Goal: Task Accomplishment & Management: Manage account settings

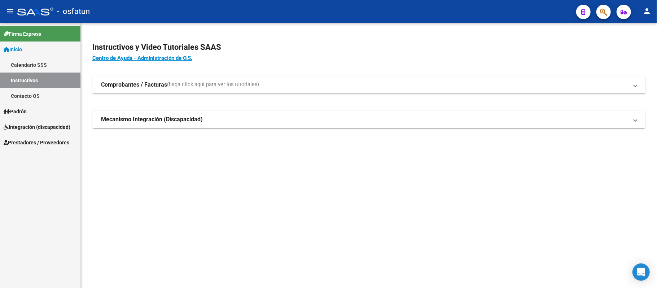
click at [45, 128] on span "Integración (discapacidad)" at bounding box center [37, 127] width 67 height 8
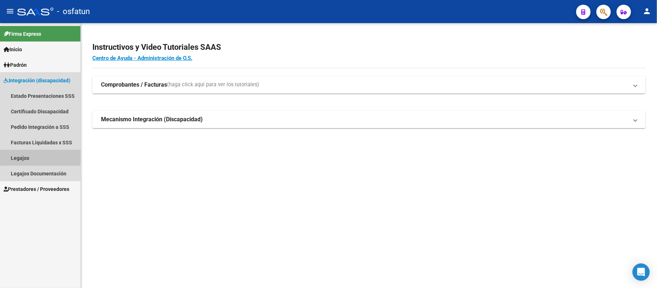
click at [19, 155] on link "Legajos" at bounding box center [40, 158] width 80 height 16
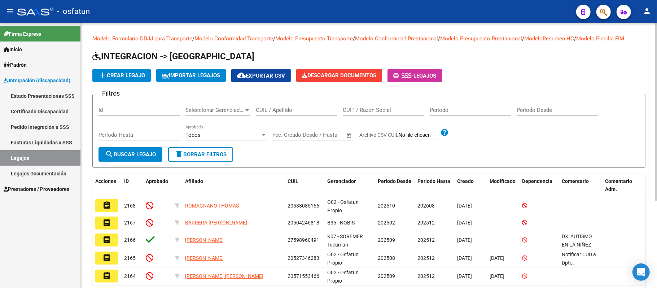
click at [207, 109] on span "Seleccionar Gerenciador" at bounding box center [214, 110] width 58 height 6
type input "[PERSON_NAME]"
click at [280, 110] on input "CUIL / Apellido" at bounding box center [297, 110] width 82 height 6
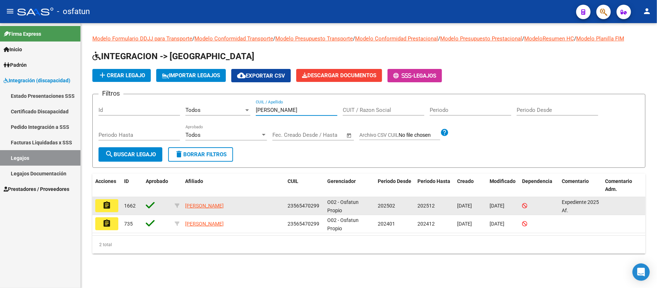
type input "[PERSON_NAME]"
click at [103, 208] on mat-icon "assignment" at bounding box center [106, 205] width 9 height 9
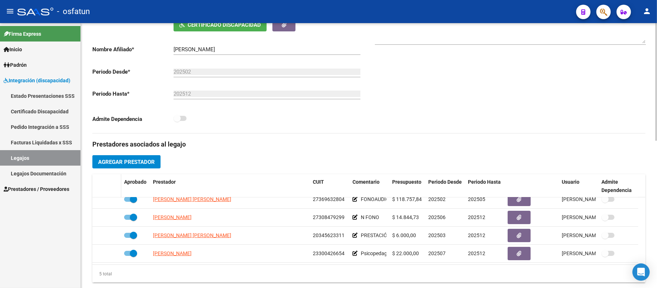
scroll to position [140, 0]
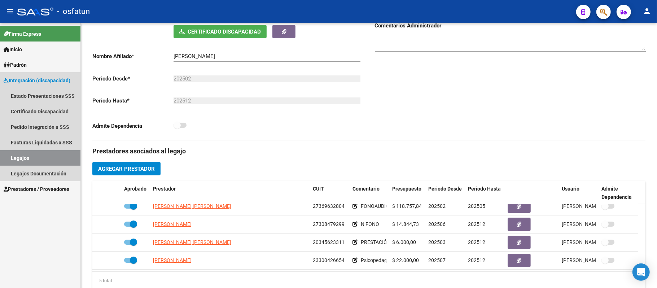
click at [30, 82] on span "Integración (discapacidad)" at bounding box center [37, 80] width 67 height 8
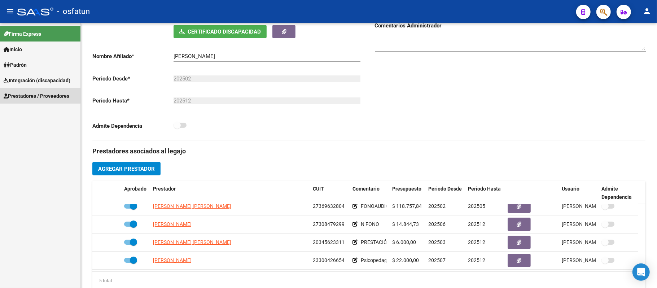
click at [27, 92] on span "Prestadores / Proveedores" at bounding box center [37, 96] width 66 height 8
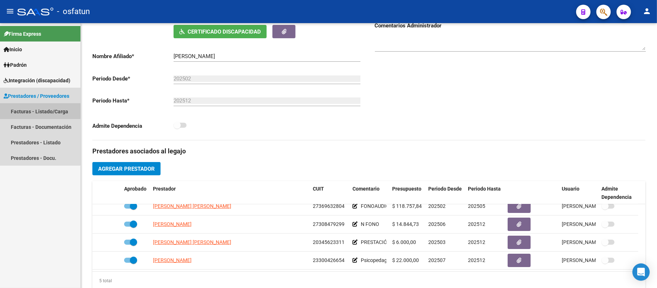
click at [26, 110] on link "Facturas - Listado/Carga" at bounding box center [40, 112] width 80 height 16
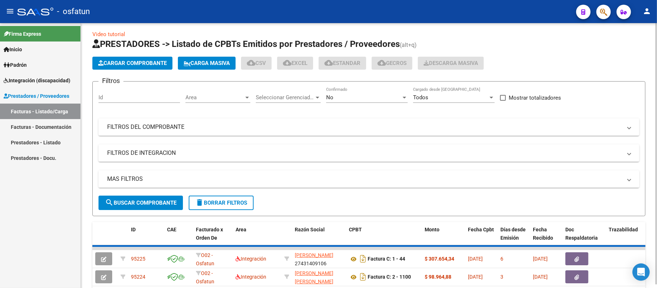
scroll to position [140, 0]
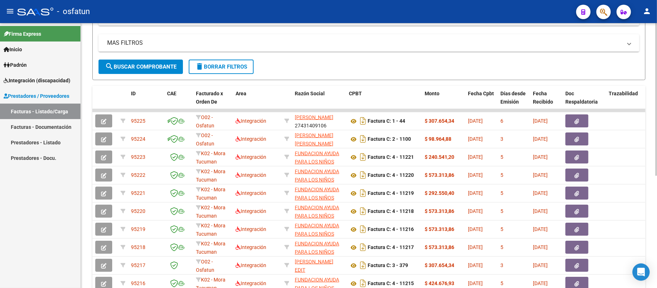
click at [136, 62] on button "search Buscar Comprobante" at bounding box center [140, 67] width 84 height 14
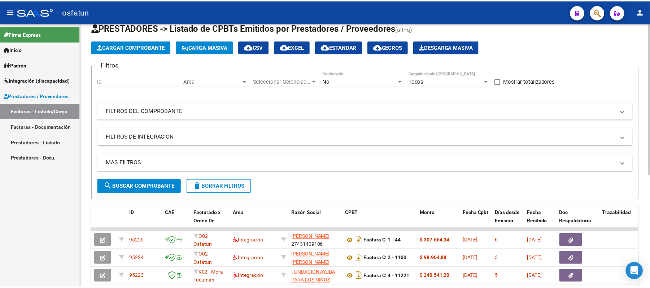
scroll to position [0, 0]
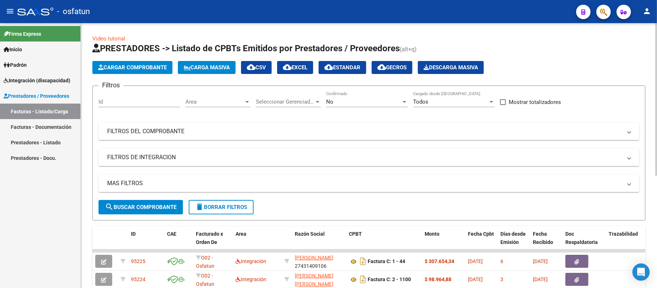
click at [140, 66] on span "Cargar Comprobante" at bounding box center [132, 67] width 69 height 6
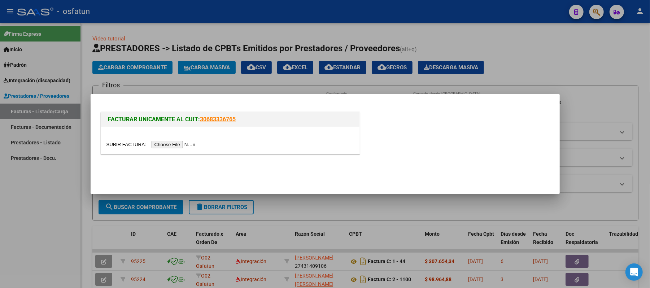
click at [174, 146] on input "file" at bounding box center [151, 145] width 91 height 8
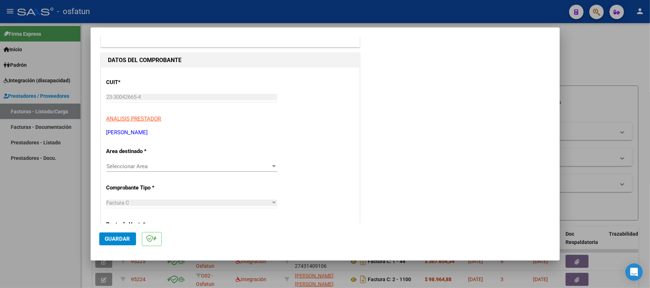
scroll to position [96, 0]
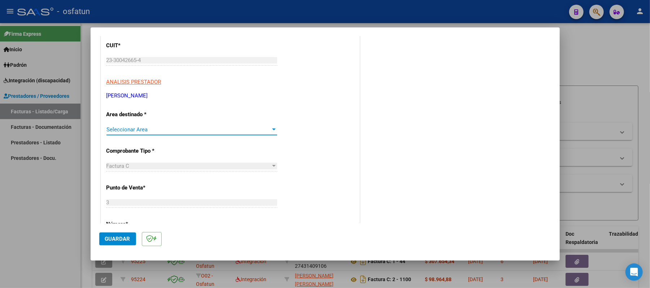
click at [271, 130] on div at bounding box center [274, 130] width 6 height 6
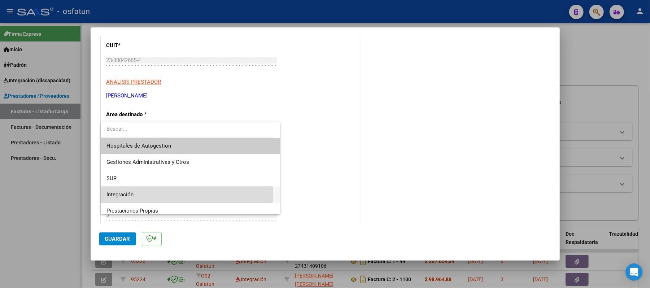
click at [159, 194] on span "Integración" at bounding box center [190, 194] width 168 height 16
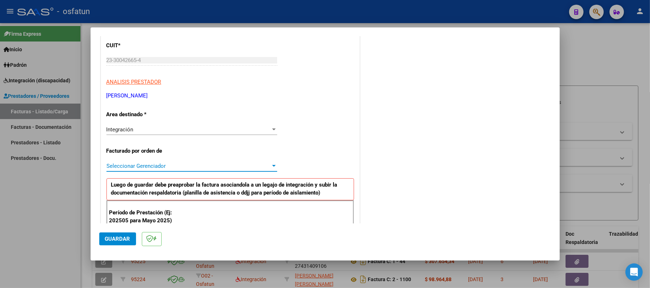
click at [271, 165] on div at bounding box center [274, 166] width 6 height 6
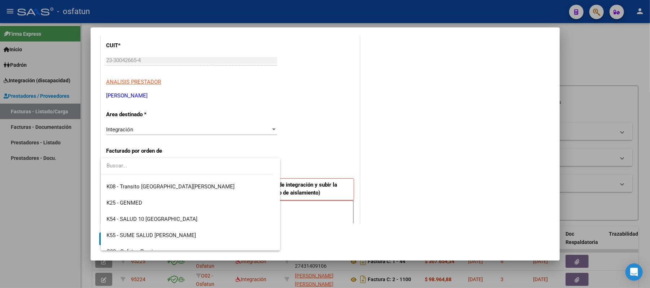
scroll to position [378, 0]
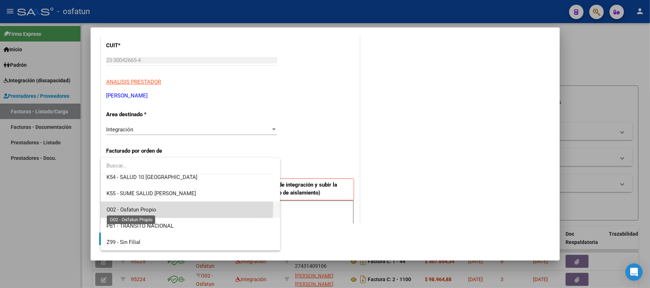
click at [127, 206] on span "O02 - Osfatun Propio" at bounding box center [131, 209] width 50 height 6
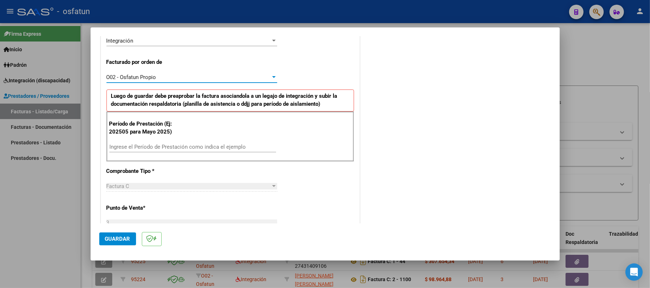
scroll to position [192, 0]
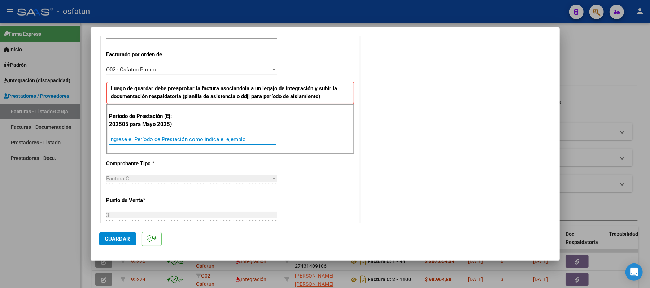
click at [182, 140] on input "Ingrese el Período de Prestación como indica el ejemplo" at bounding box center [192, 139] width 167 height 6
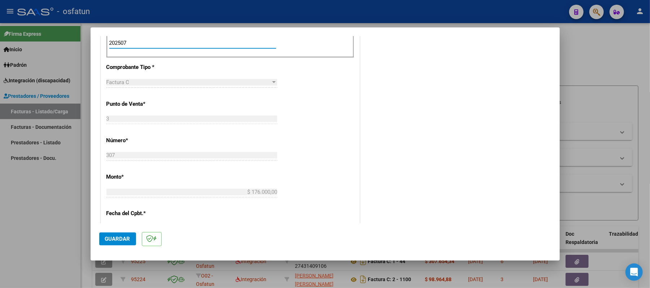
type input "202507"
click at [115, 237] on span "Guardar" at bounding box center [117, 239] width 25 height 6
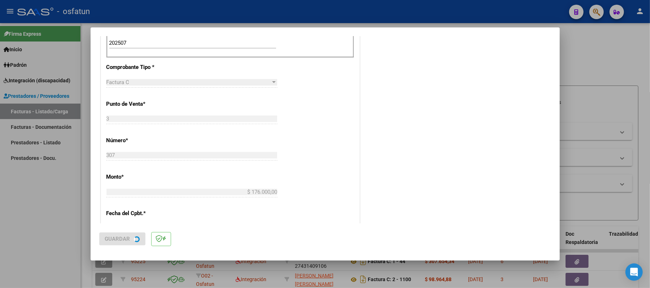
scroll to position [0, 0]
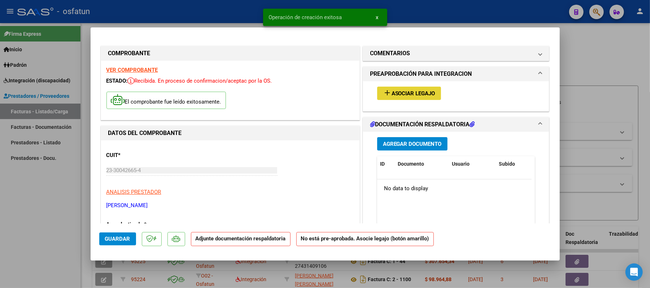
click at [426, 91] on span "Asociar Legajo" at bounding box center [413, 93] width 44 height 6
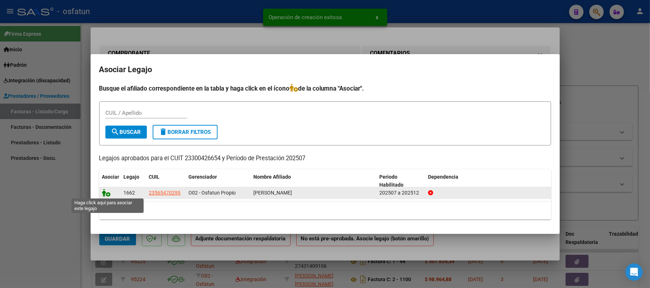
click at [109, 190] on icon at bounding box center [106, 193] width 9 height 8
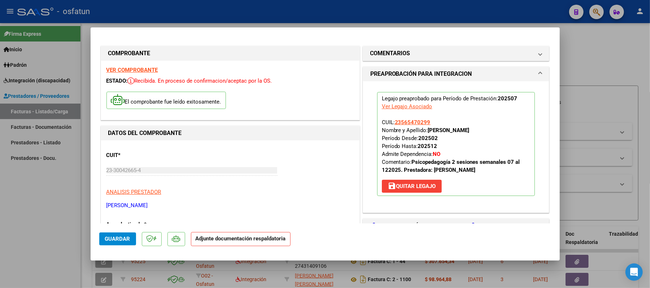
scroll to position [96, 0]
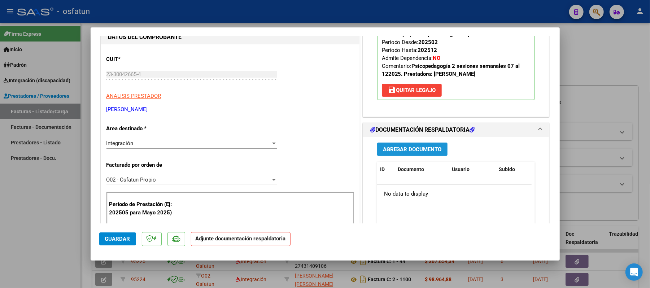
click at [403, 152] on span "Agregar Documento" at bounding box center [412, 149] width 59 height 6
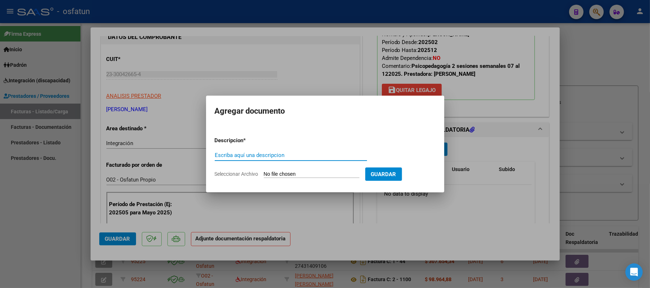
click at [294, 155] on input "Escriba aquí una descripcion" at bounding box center [291, 155] width 152 height 6
type input "ASIST"
click at [296, 175] on input "Seleccionar Archivo" at bounding box center [312, 174] width 96 height 7
type input "C:\fakepath\ASIST.pdf"
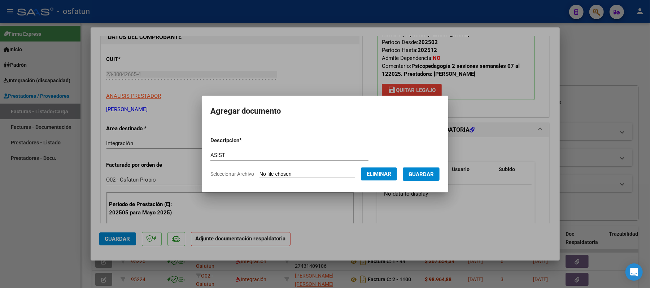
click at [415, 175] on span "Guardar" at bounding box center [420, 174] width 25 height 6
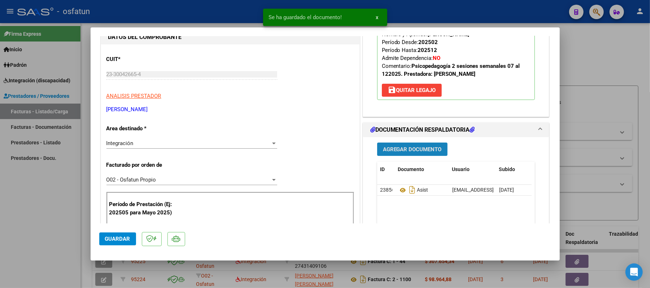
click at [413, 151] on span "Agregar Documento" at bounding box center [412, 149] width 59 height 6
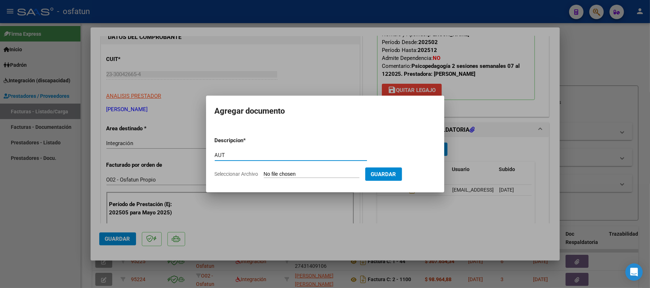
type input "AUT"
click at [306, 171] on input "Seleccionar Archivo" at bounding box center [312, 174] width 96 height 7
type input "C:\fakepath\AUT.pdf"
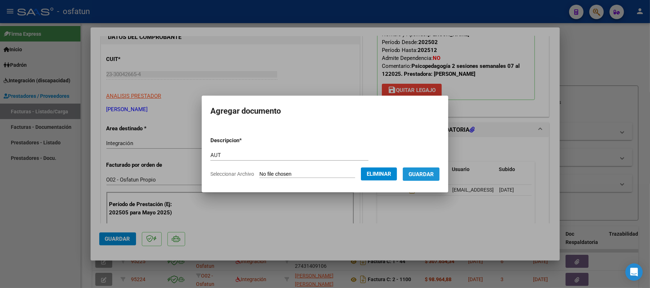
click at [418, 171] on span "Guardar" at bounding box center [420, 174] width 25 height 6
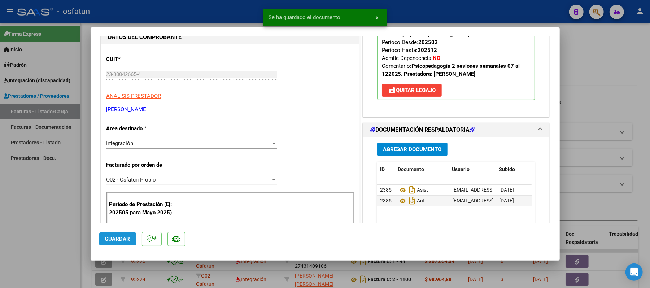
click at [107, 239] on span "Guardar" at bounding box center [117, 239] width 25 height 6
click at [595, 58] on div at bounding box center [325, 144] width 650 height 288
type input "$ 0,00"
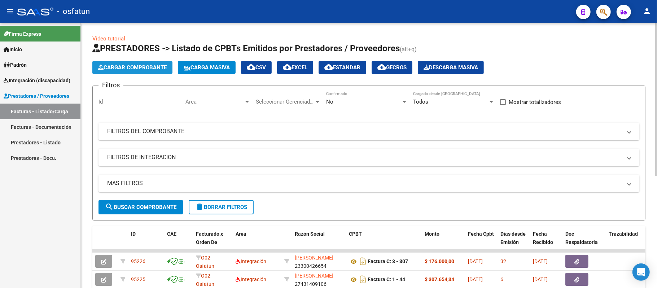
click at [136, 66] on span "Cargar Comprobante" at bounding box center [132, 67] width 69 height 6
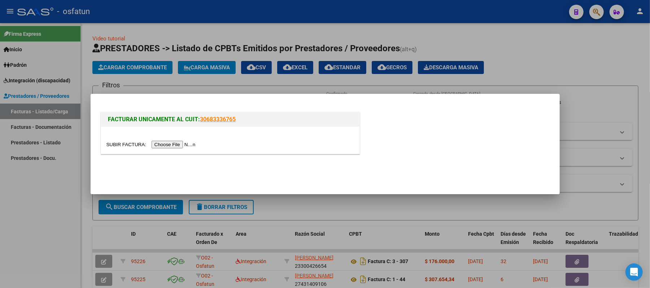
click at [181, 145] on input "file" at bounding box center [151, 145] width 91 height 8
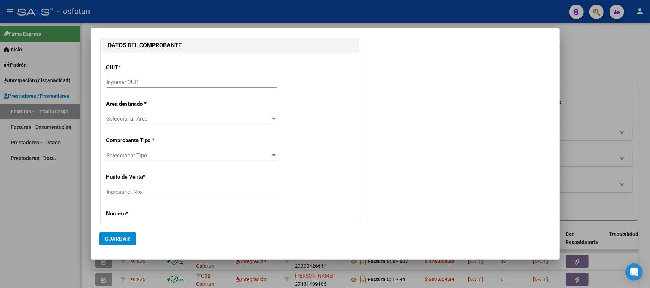
scroll to position [0, 0]
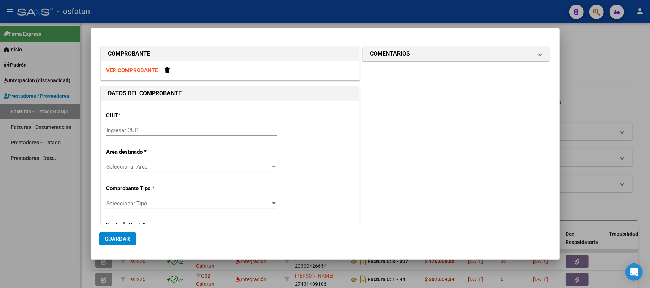
click at [128, 71] on strong "VER COMPROBANTE" at bounding box center [132, 70] width 52 height 6
click at [187, 126] on div "Ingresar CUIT" at bounding box center [191, 130] width 171 height 11
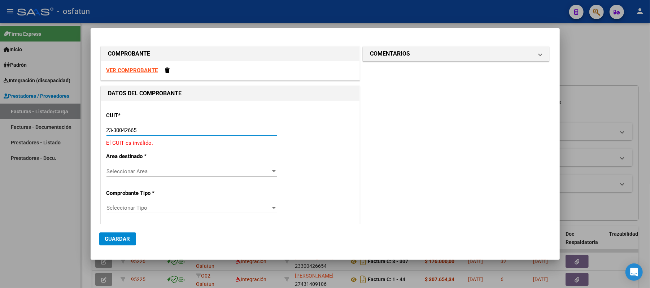
type input "23-30042665-4"
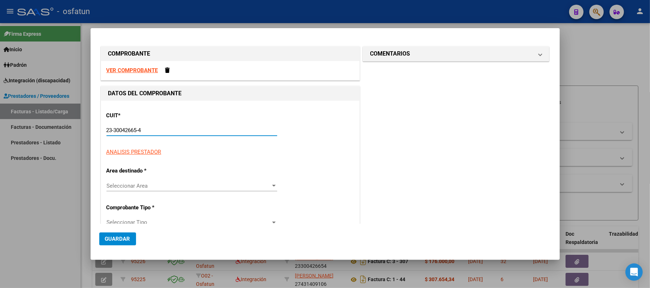
type input "3"
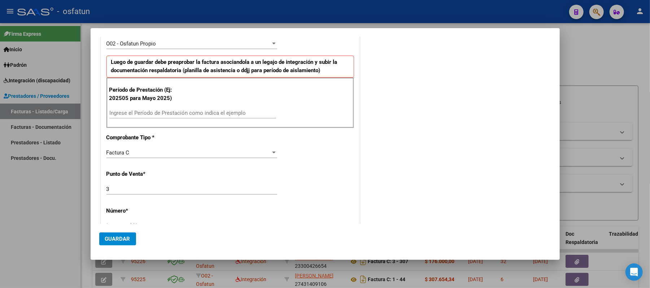
scroll to position [240, 0]
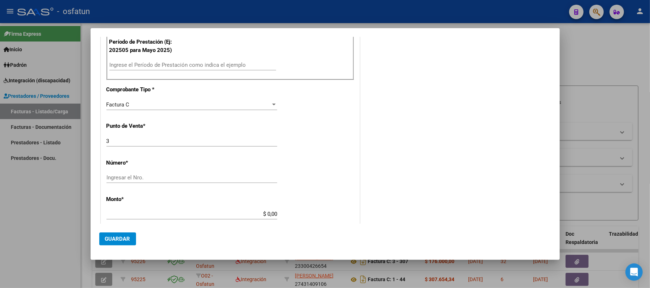
type input "23-30042665-4"
click at [151, 66] on input "Ingrese el Período de Prestación como indica el ejemplo" at bounding box center [192, 65] width 167 height 6
type input "202508"
click at [131, 180] on input "Ingresar el Nro." at bounding box center [191, 177] width 171 height 6
type input "307"
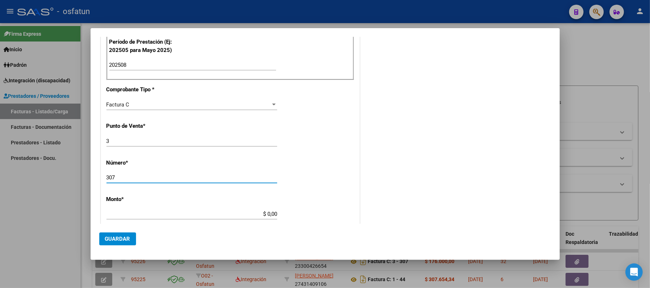
click at [271, 217] on input "$ 0,00" at bounding box center [191, 214] width 171 height 6
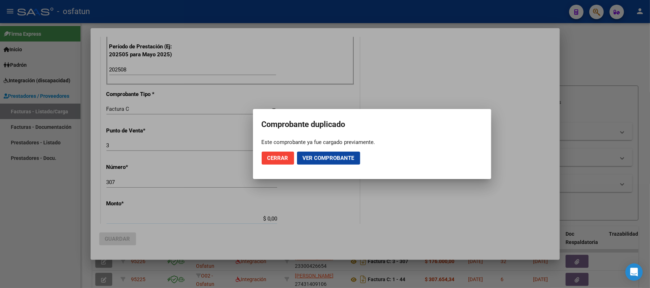
scroll to position [245, 0]
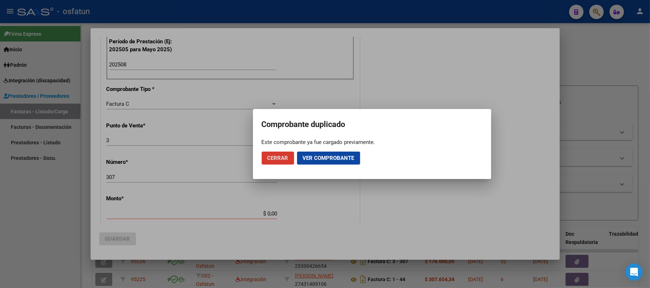
click at [281, 155] on span "Cerrar" at bounding box center [277, 158] width 21 height 6
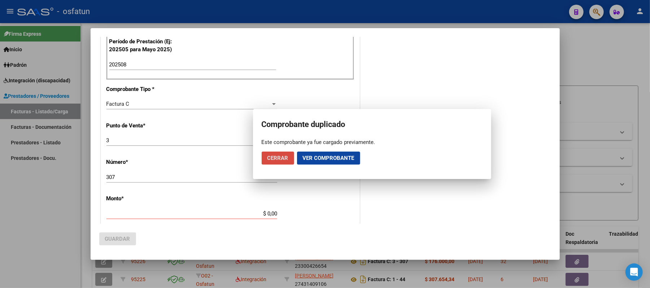
scroll to position [0, 0]
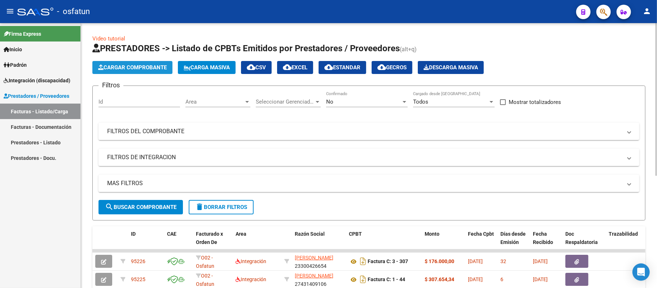
click at [149, 68] on span "Cargar Comprobante" at bounding box center [132, 67] width 69 height 6
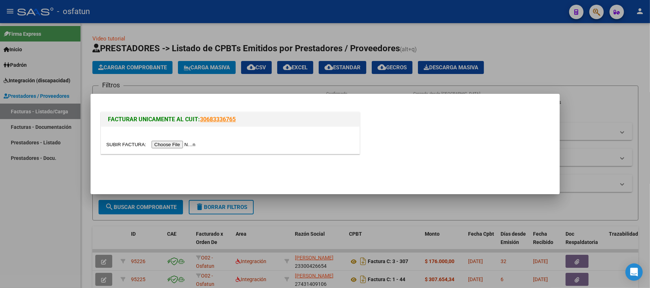
click at [185, 142] on input "file" at bounding box center [151, 145] width 91 height 8
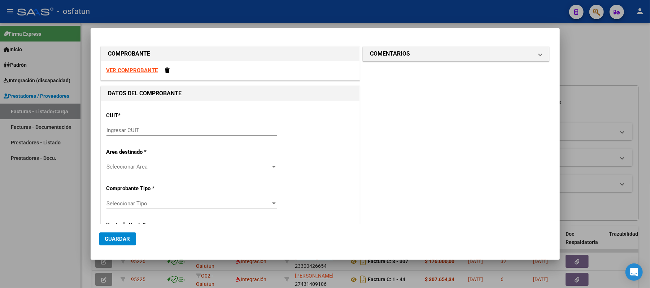
click at [141, 71] on strong "VER COMPROBANTE" at bounding box center [132, 70] width 52 height 6
click at [143, 127] on input "Ingresar CUIT" at bounding box center [191, 130] width 171 height 6
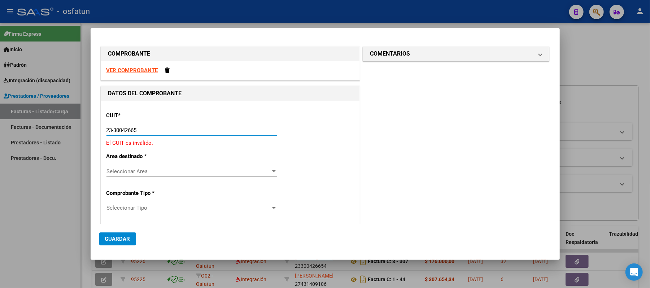
type input "23-30042665-4"
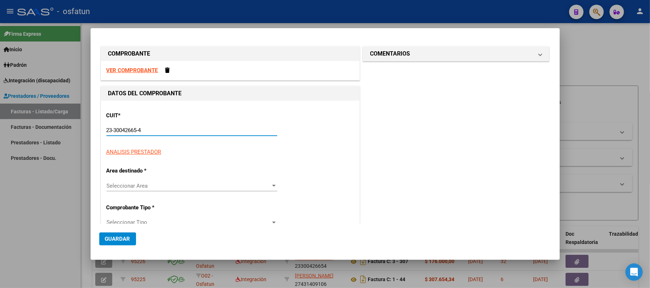
type input "3"
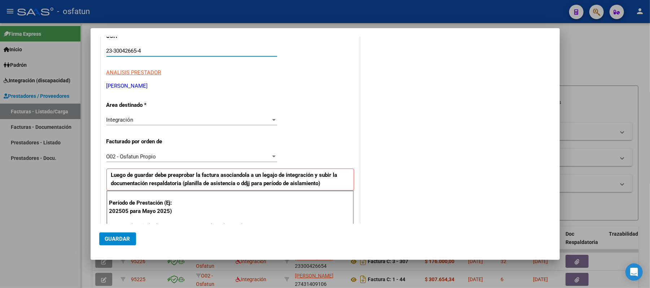
scroll to position [96, 0]
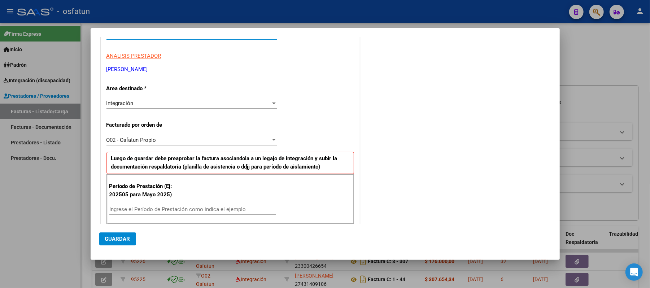
type input "23-30042665-4"
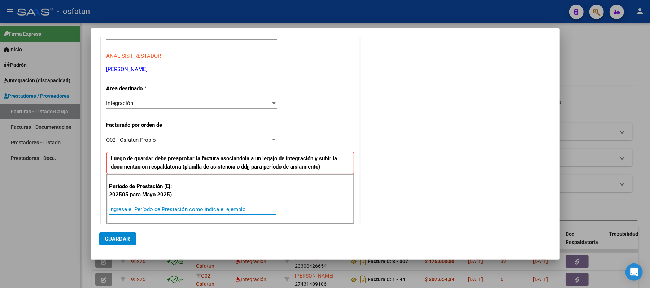
click at [149, 211] on input "Ingrese el Período de Prestación como indica el ejemplo" at bounding box center [192, 209] width 167 height 6
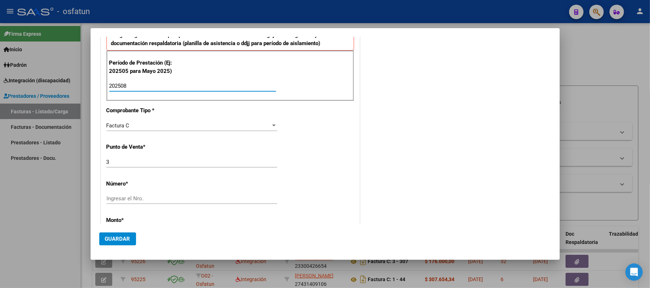
scroll to position [240, 0]
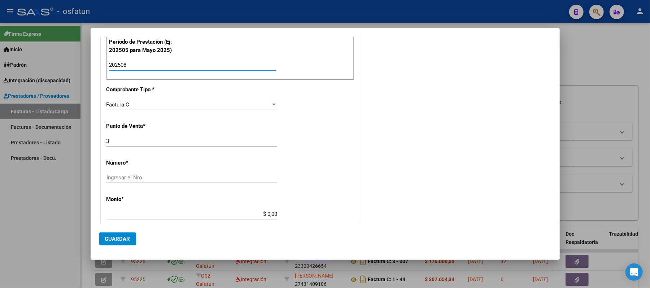
type input "202508"
click at [161, 181] on input "Ingresar el Nro." at bounding box center [191, 177] width 171 height 6
type input "321"
click at [272, 215] on input "$ 0,00" at bounding box center [191, 214] width 171 height 6
type input "$ 198.000,00"
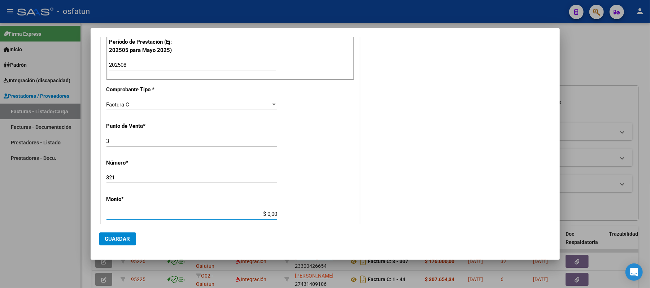
type input "[DATE]"
type input "75374022230915"
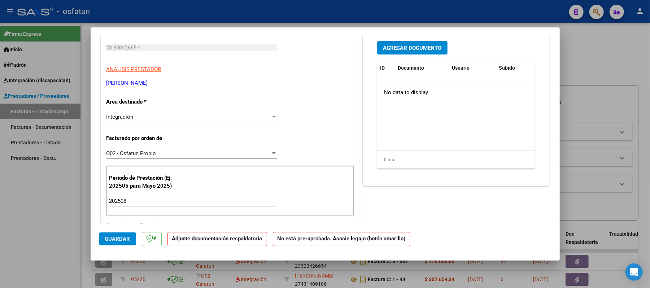
scroll to position [0, 0]
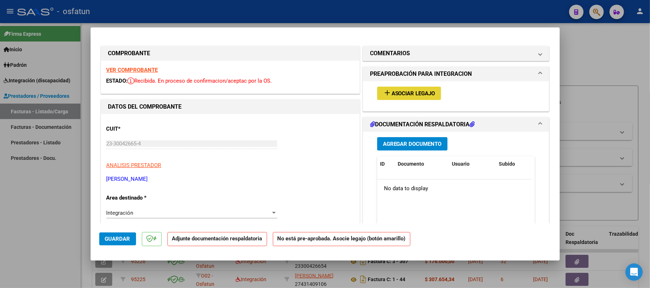
click at [401, 91] on span "Asociar Legajo" at bounding box center [413, 93] width 44 height 6
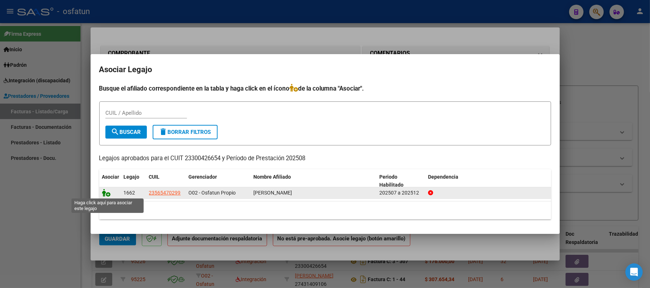
click at [107, 191] on icon at bounding box center [106, 193] width 9 height 8
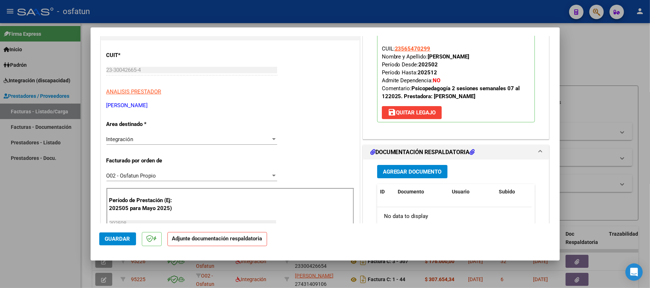
scroll to position [96, 0]
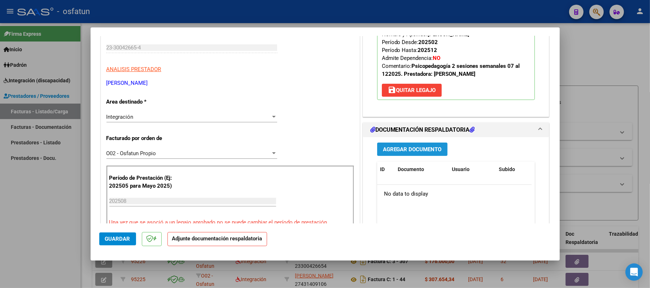
click at [410, 149] on span "Agregar Documento" at bounding box center [412, 149] width 59 height 6
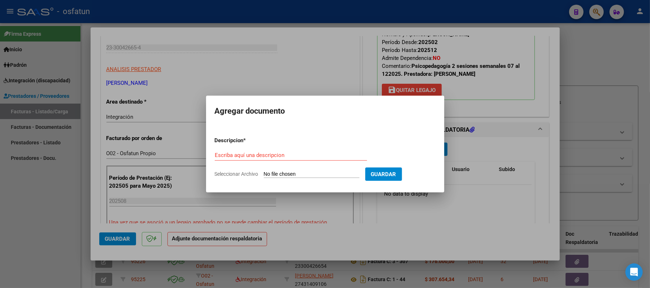
click at [276, 149] on form "Descripcion * Escriba aquí una descripcion Seleccionar Archivo Guardar" at bounding box center [325, 157] width 221 height 53
click at [231, 156] on input "Escriba aquí una descripcion" at bounding box center [291, 155] width 152 height 6
type input "ASIST"
click at [307, 173] on input "Seleccionar Archivo" at bounding box center [312, 174] width 96 height 7
type input "C:\fakepath\ASIST.pdf"
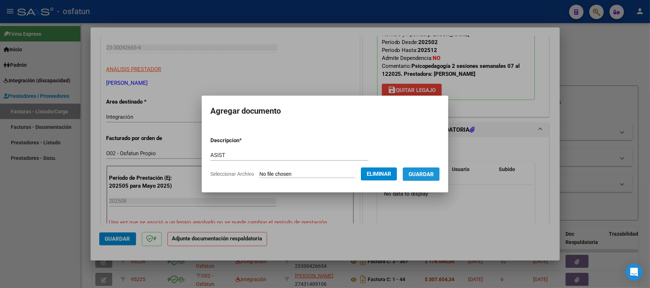
click at [418, 175] on span "Guardar" at bounding box center [420, 174] width 25 height 6
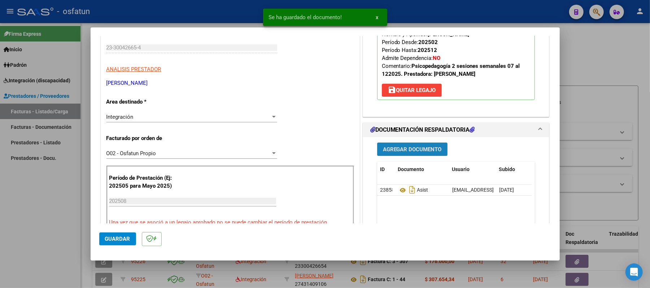
click at [395, 148] on span "Agregar Documento" at bounding box center [412, 149] width 59 height 6
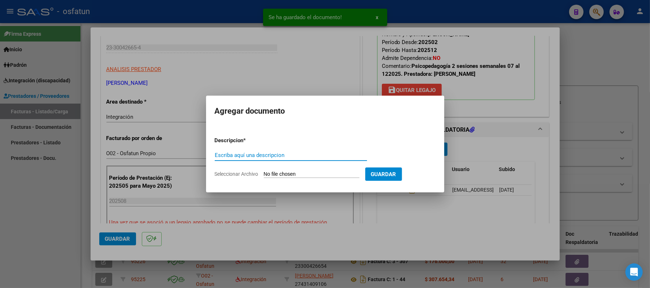
click at [295, 154] on input "Escriba aquí una descripcion" at bounding box center [291, 155] width 152 height 6
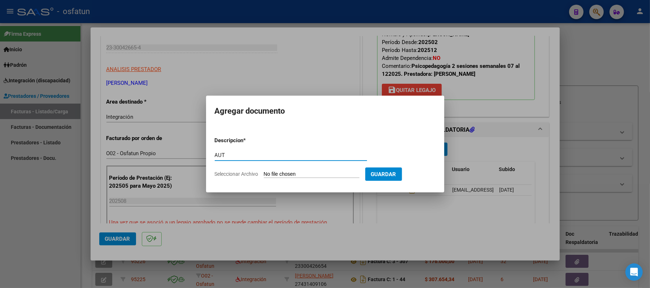
type input "AUT"
click at [285, 175] on input "Seleccionar Archivo" at bounding box center [312, 174] width 96 height 7
type input "C:\fakepath\AUT.pdf"
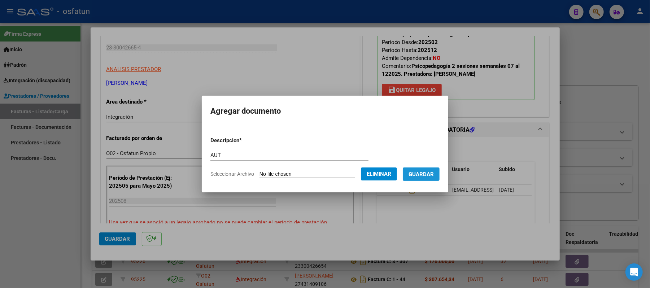
click at [426, 175] on span "Guardar" at bounding box center [420, 174] width 25 height 6
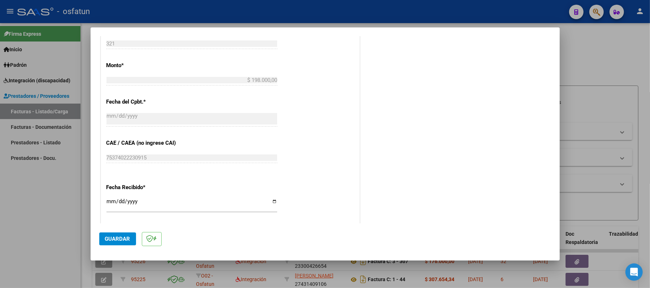
scroll to position [511, 0]
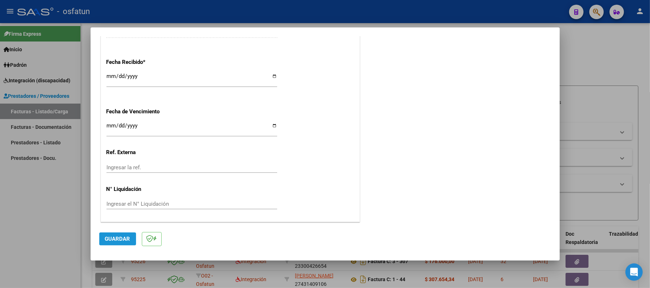
click at [117, 237] on span "Guardar" at bounding box center [117, 239] width 25 height 6
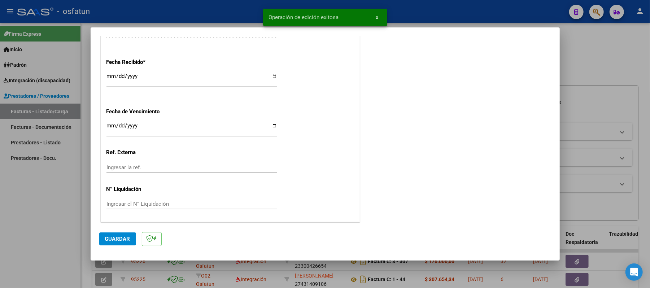
click at [593, 58] on div at bounding box center [325, 144] width 650 height 288
type input "$ 0,00"
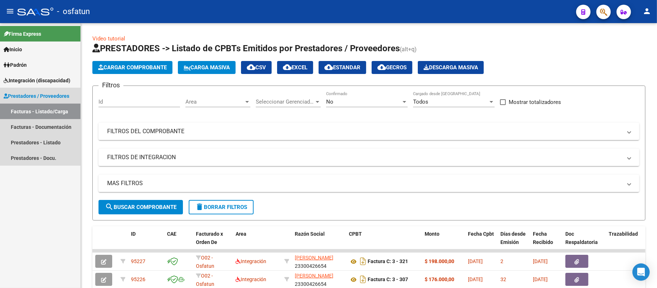
click at [34, 94] on span "Prestadores / Proveedores" at bounding box center [37, 96] width 66 height 8
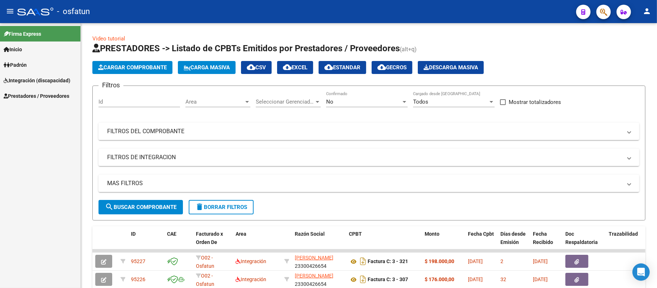
click at [33, 94] on span "Prestadores / Proveedores" at bounding box center [37, 96] width 66 height 8
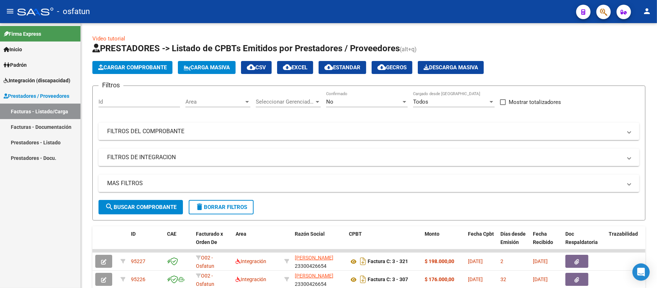
click at [43, 143] on link "Prestadores - Listado" at bounding box center [40, 143] width 80 height 16
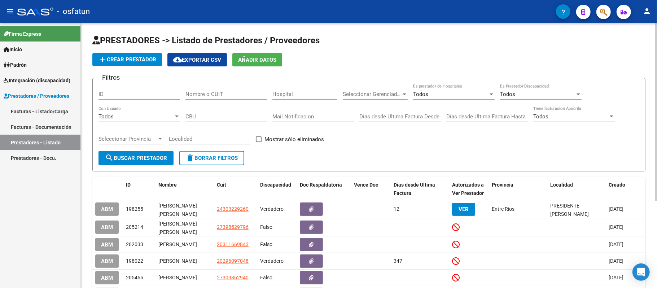
click at [237, 93] on input "Nombre o CUIT" at bounding box center [226, 94] width 82 height 6
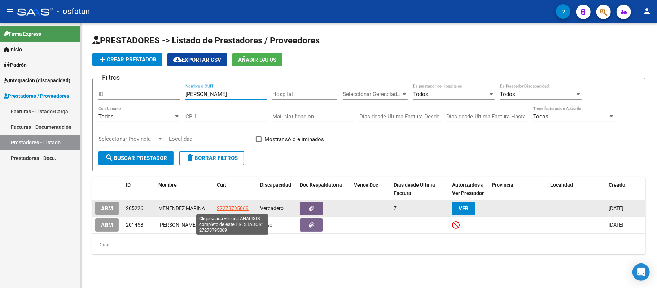
type input "[PERSON_NAME]"
click at [226, 210] on span "27278795069" at bounding box center [233, 208] width 32 height 6
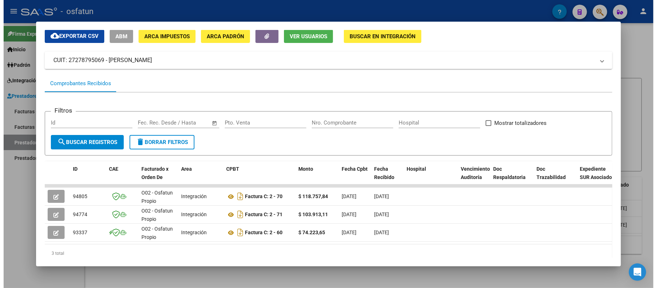
scroll to position [52, 0]
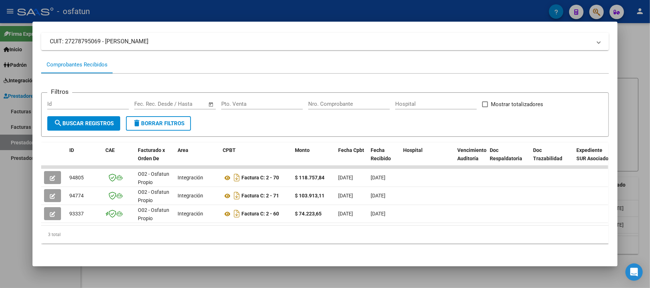
click at [630, 42] on div at bounding box center [325, 144] width 650 height 288
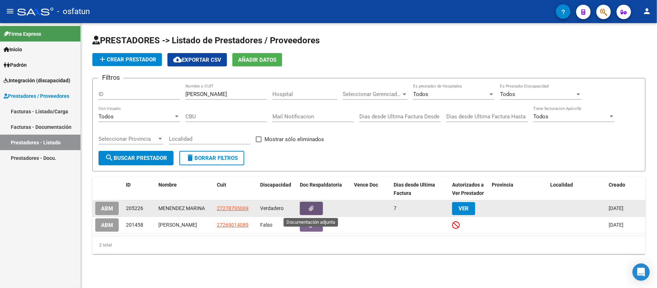
click at [307, 205] on button "button" at bounding box center [311, 208] width 23 height 13
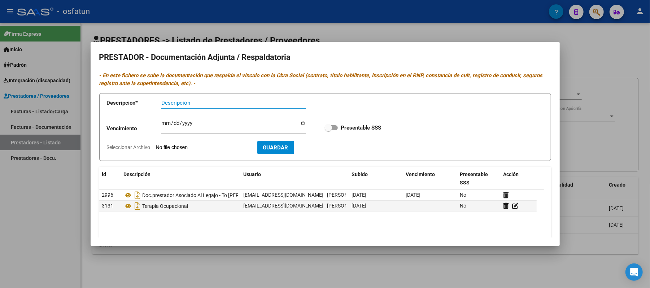
click at [612, 58] on div at bounding box center [325, 144] width 650 height 288
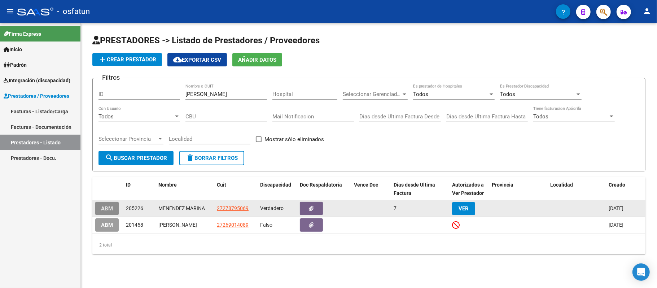
click at [105, 206] on span "ABM" at bounding box center [107, 208] width 12 height 6
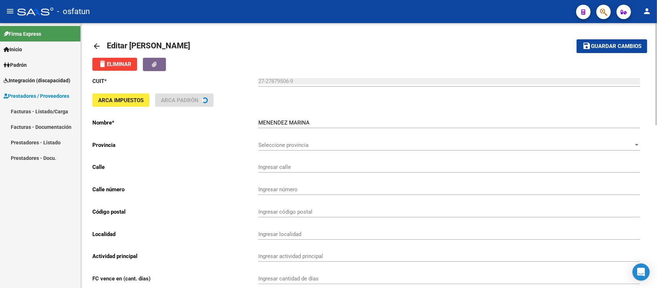
type input "SARMIENTO"
type input "426"
type input "6300"
type input "SANTA ROSA"
type input "869090"
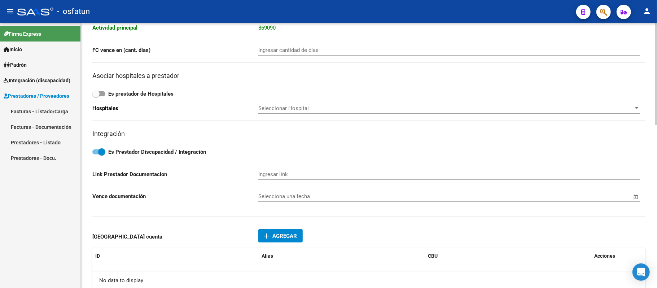
scroll to position [289, 0]
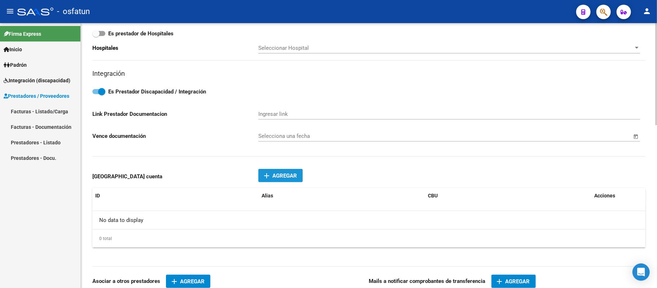
click at [280, 174] on span "Agregar" at bounding box center [284, 175] width 25 height 6
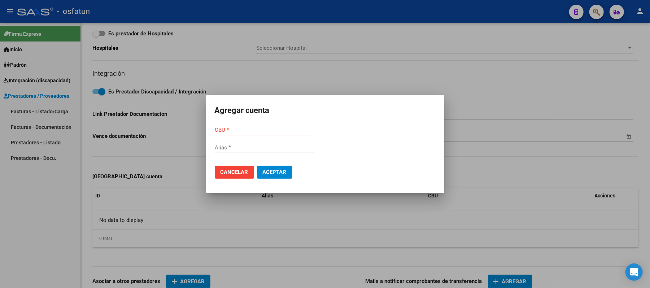
click at [365, 237] on div at bounding box center [325, 144] width 650 height 288
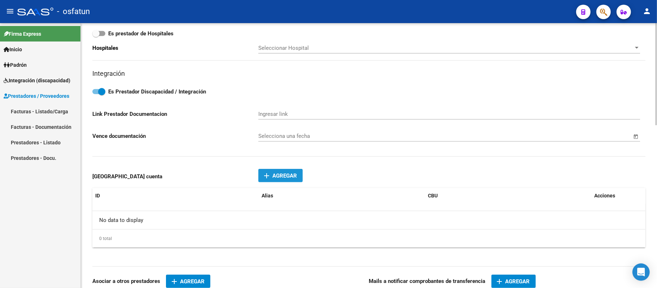
click at [273, 182] on button "add Agregar" at bounding box center [280, 175] width 44 height 13
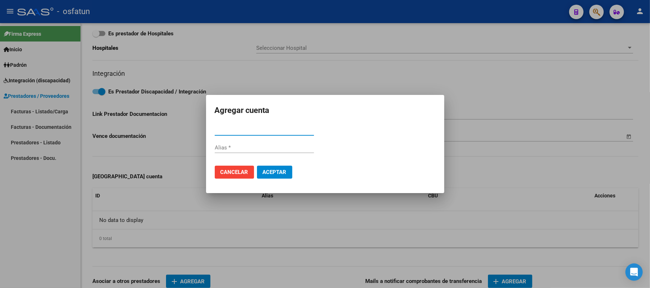
click at [244, 131] on input "CBU *" at bounding box center [264, 130] width 99 height 6
type input "0110494730049420020729"
click at [257, 150] on input "Alias" at bounding box center [264, 147] width 99 height 6
click at [276, 169] on span "Aceptar" at bounding box center [275, 172] width 24 height 6
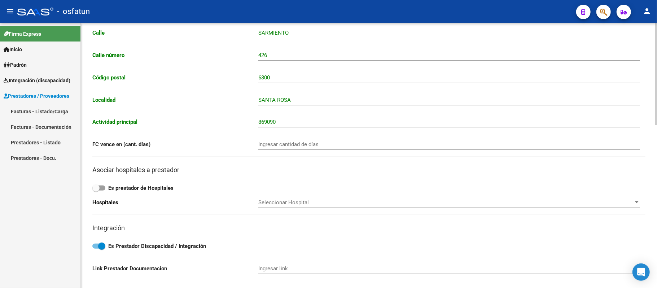
scroll to position [0, 0]
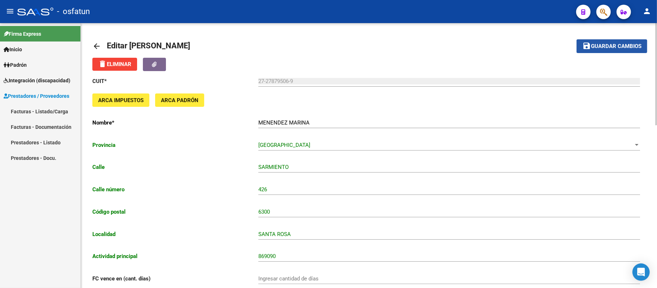
click at [602, 48] on span "Guardar cambios" at bounding box center [616, 46] width 50 height 6
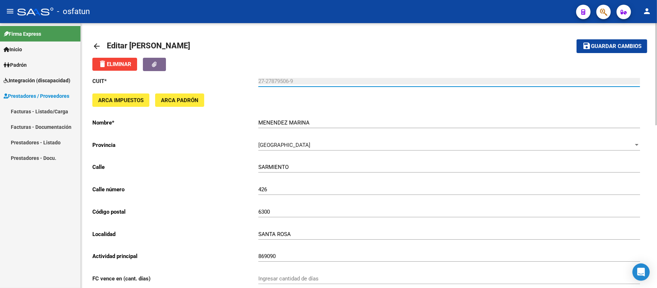
drag, startPoint x: 305, startPoint y: 81, endPoint x: 256, endPoint y: 81, distance: 49.1
click at [256, 81] on app-form-text-field "CUIT * 27-27879506-9 Ingresar cuit" at bounding box center [366, 81] width 548 height 6
